Goal: Navigation & Orientation: Find specific page/section

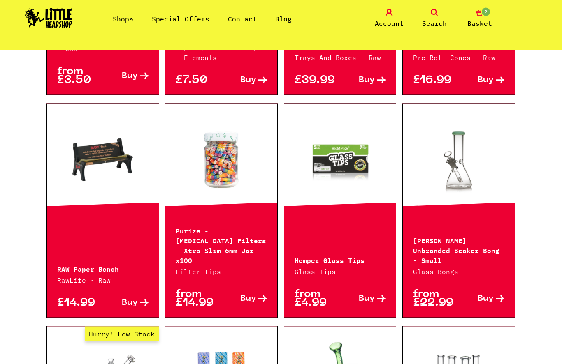
click at [129, 23] on link "Shop" at bounding box center [123, 19] width 21 height 8
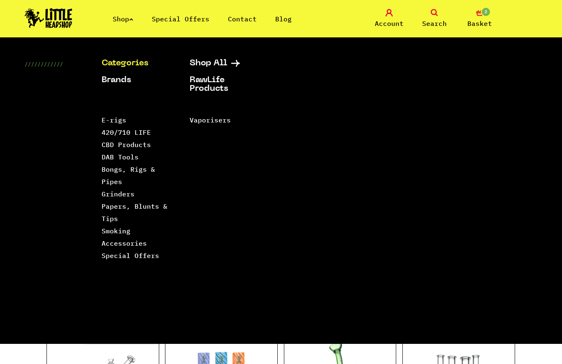
click at [138, 245] on link "Smoking Accessories" at bounding box center [124, 237] width 45 height 21
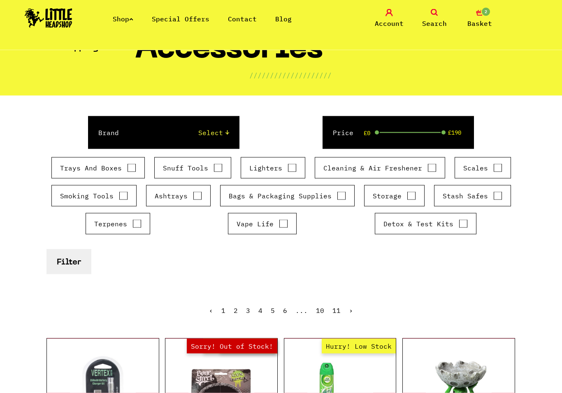
scroll to position [65, 0]
click at [407, 194] on input "Storage" at bounding box center [411, 196] width 9 height 8
checkbox input "true"
click at [69, 259] on button "Filter" at bounding box center [68, 261] width 45 height 25
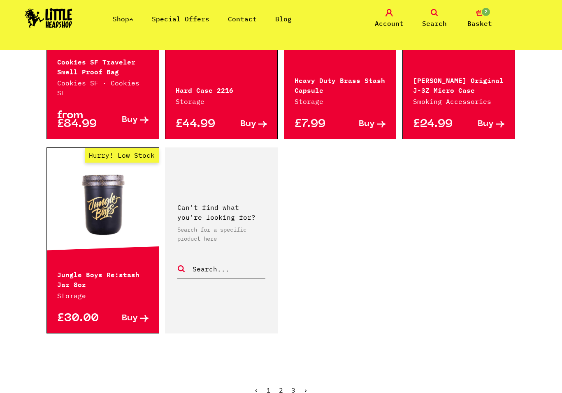
click at [286, 364] on ul "‹ 1 2 3 ›" at bounding box center [280, 396] width 469 height 35
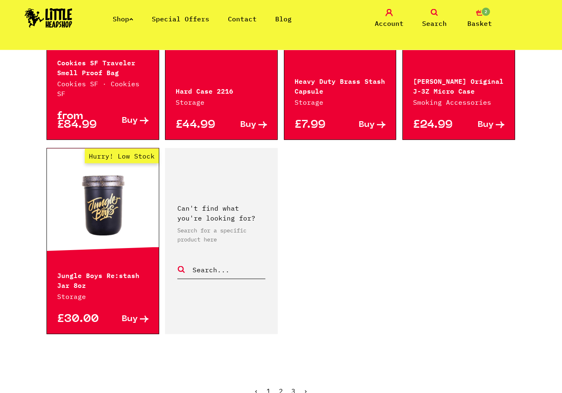
click at [282, 364] on link "2" at bounding box center [281, 391] width 4 height 8
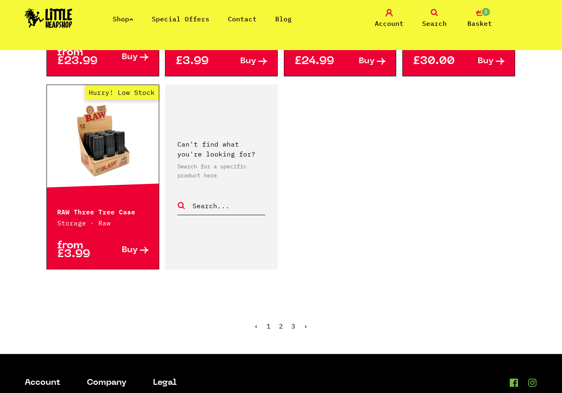
scroll to position [1305, 0]
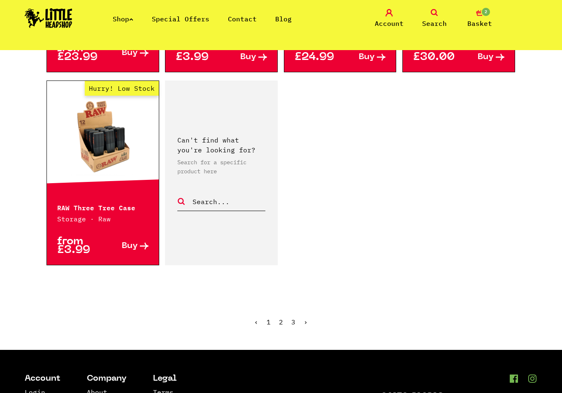
click at [292, 323] on link "3" at bounding box center [293, 322] width 4 height 8
